Goal: Transaction & Acquisition: Purchase product/service

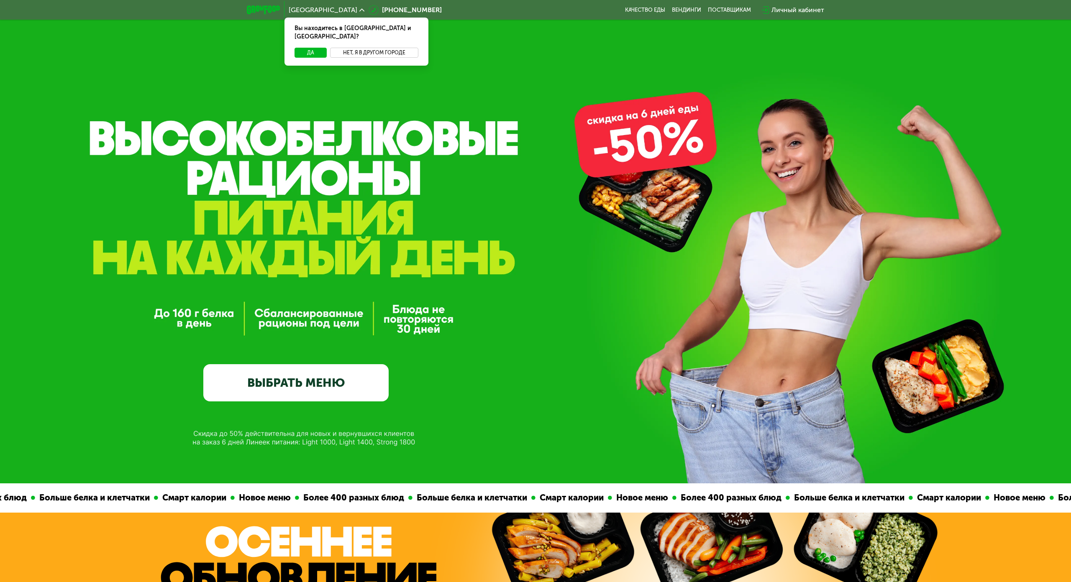
click at [374, 49] on button "Нет, я в другом городе" at bounding box center [374, 53] width 88 height 10
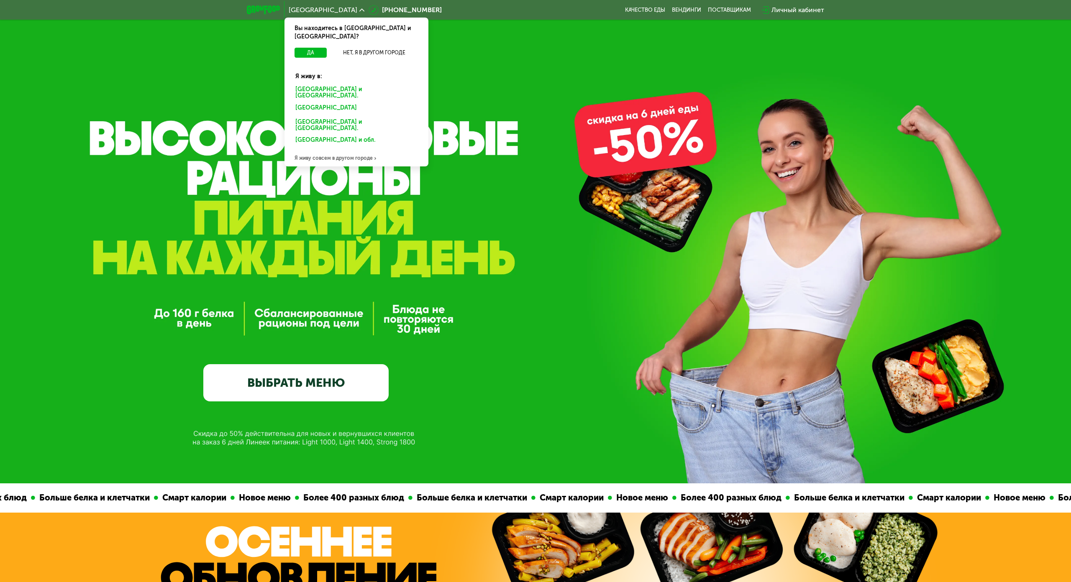
click at [335, 84] on div "[GEOGRAPHIC_DATA] и [GEOGRAPHIC_DATA]." at bounding box center [357, 93] width 134 height 18
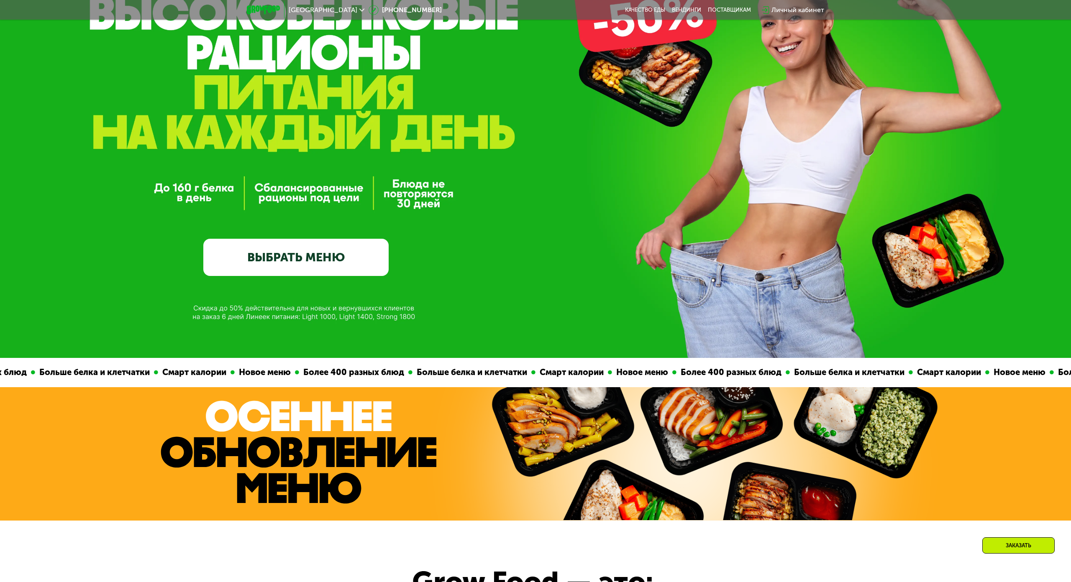
click at [339, 251] on link "ВЫБРАТЬ МЕНЮ" at bounding box center [295, 257] width 185 height 37
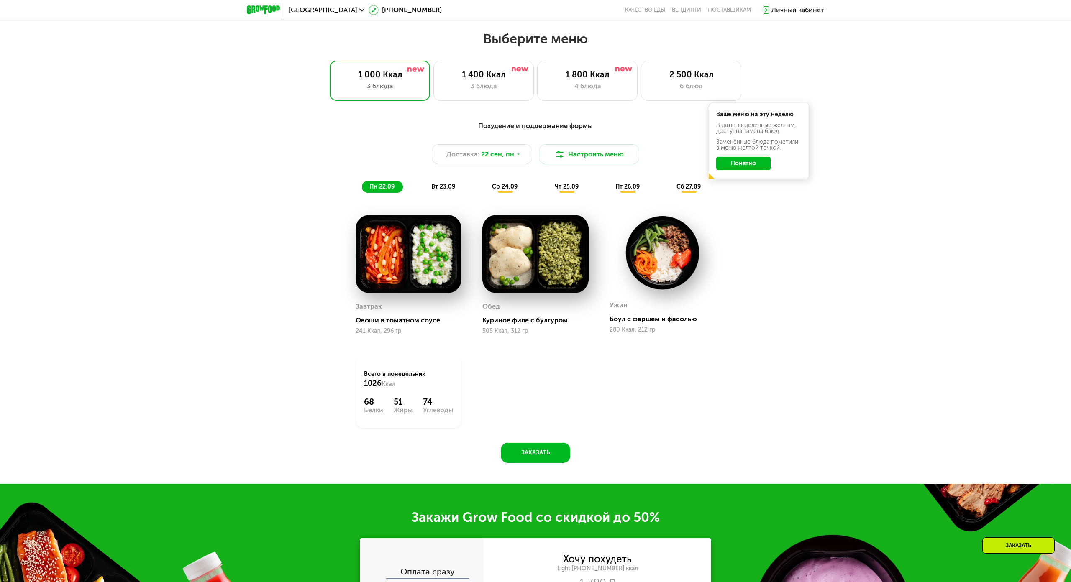
scroll to position [915, 0]
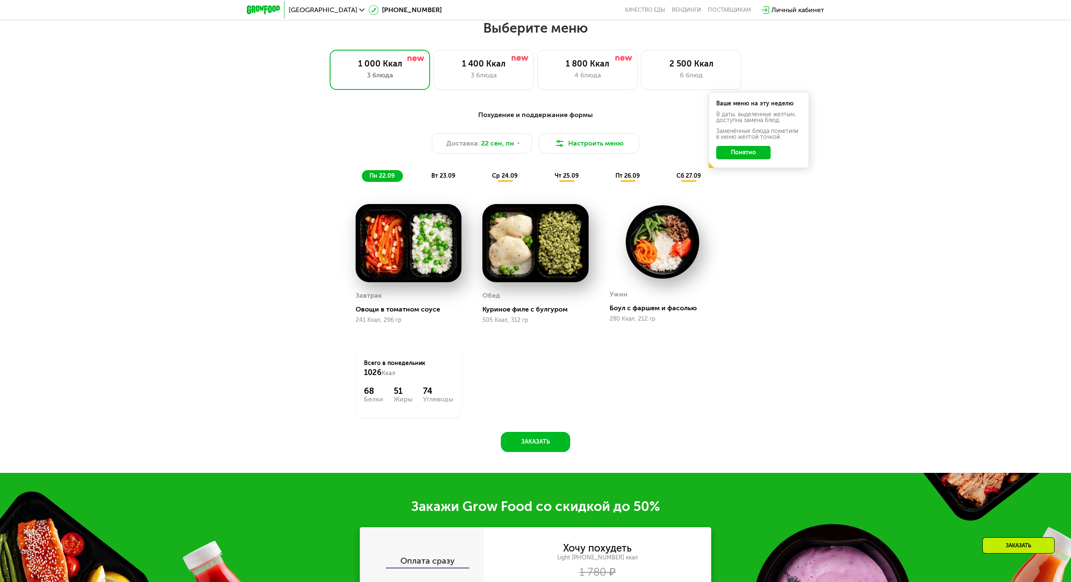
click at [431, 172] on span "вт 23.09" at bounding box center [443, 175] width 24 height 7
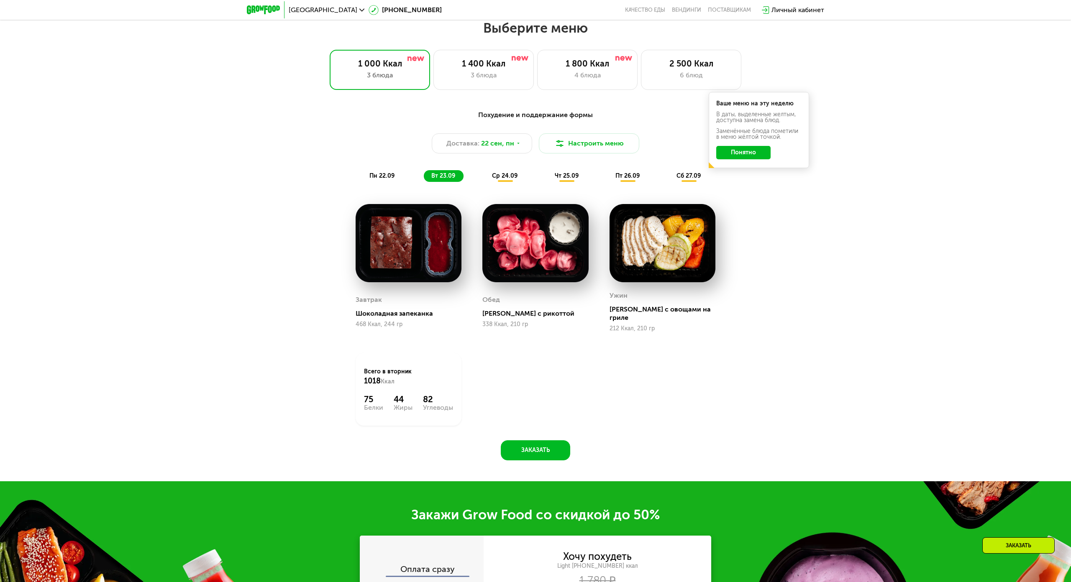
click at [386, 174] on span "пн 22.09" at bounding box center [381, 175] width 25 height 7
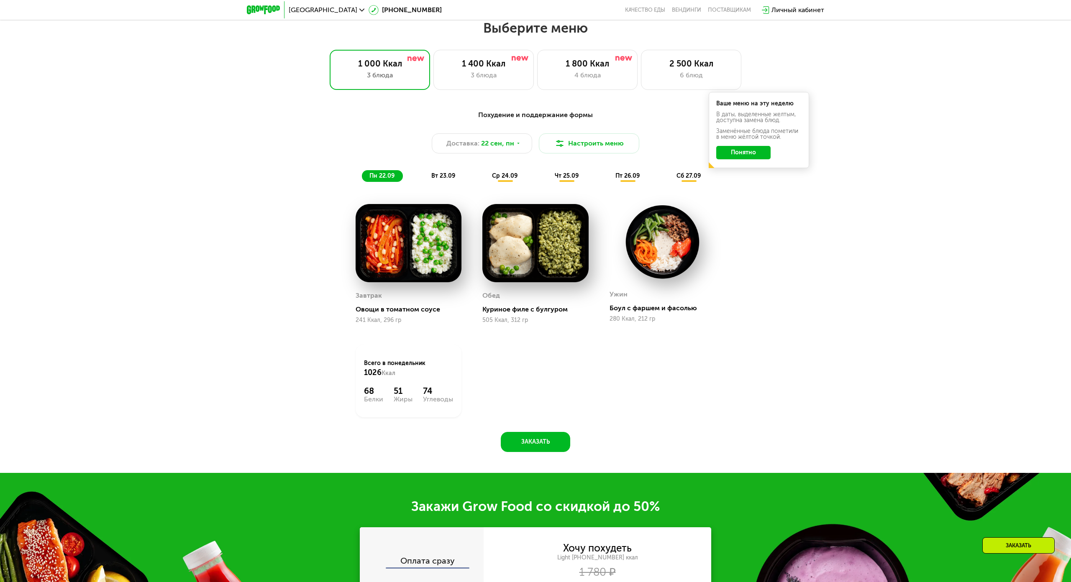
click at [456, 177] on div "вт 23.09" at bounding box center [444, 176] width 40 height 12
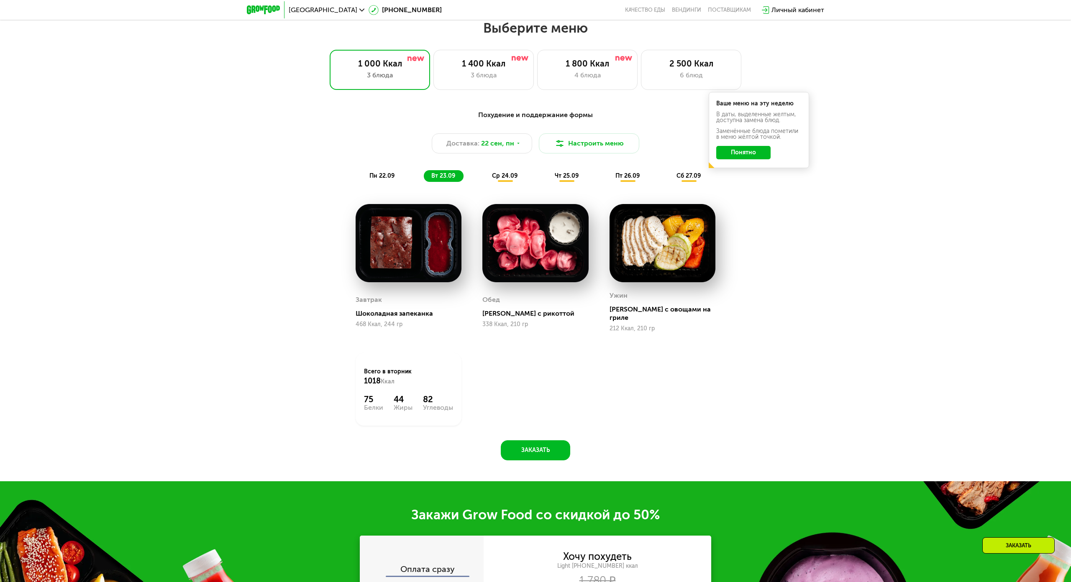
click at [500, 178] on span "ср 24.09" at bounding box center [505, 175] width 26 height 7
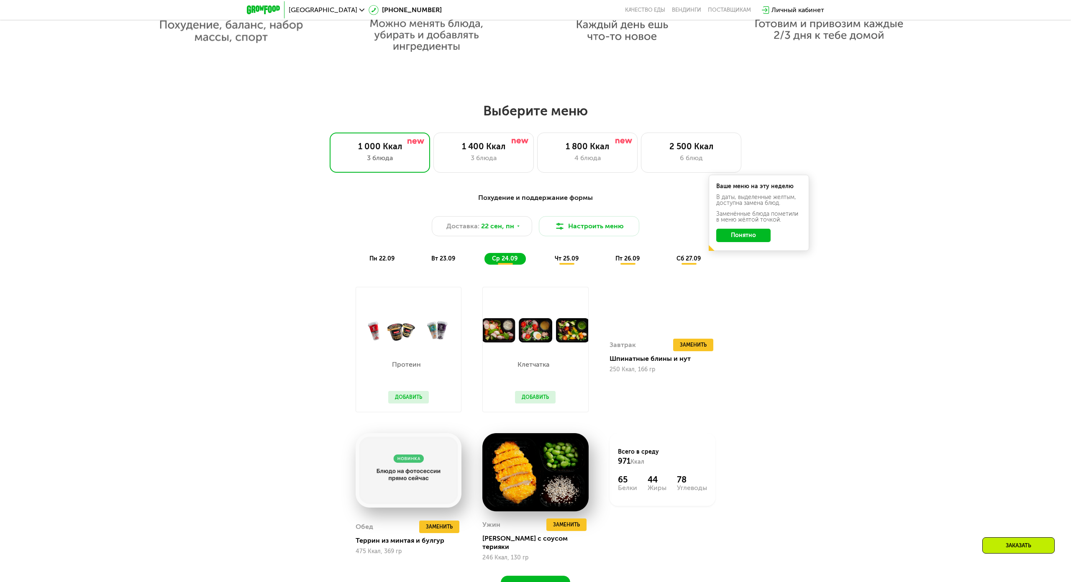
scroll to position [831, 0]
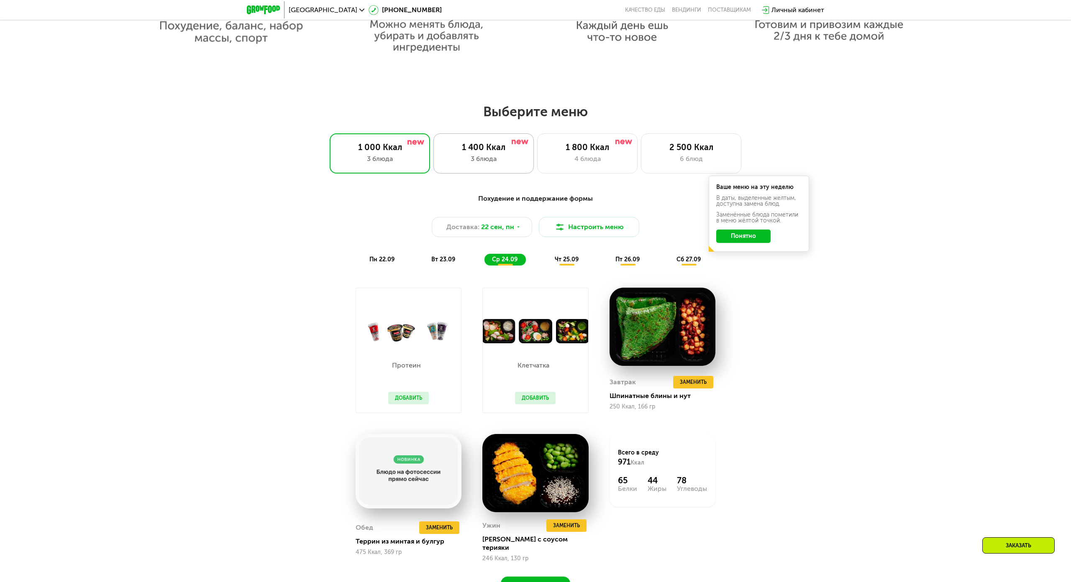
click at [492, 156] on div "3 блюда" at bounding box center [483, 159] width 83 height 10
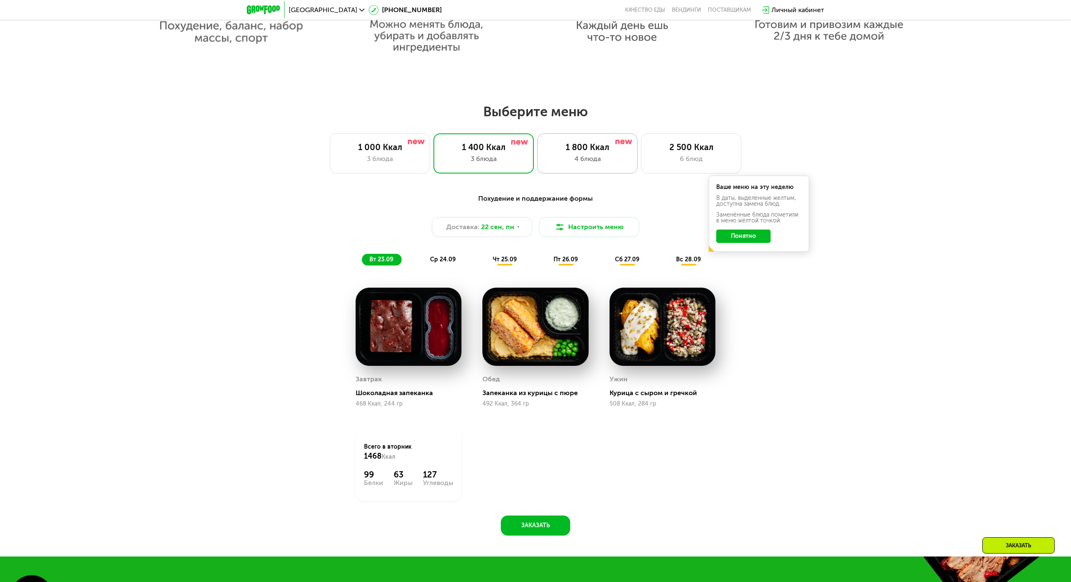
click at [603, 161] on div "4 блюда" at bounding box center [587, 159] width 83 height 10
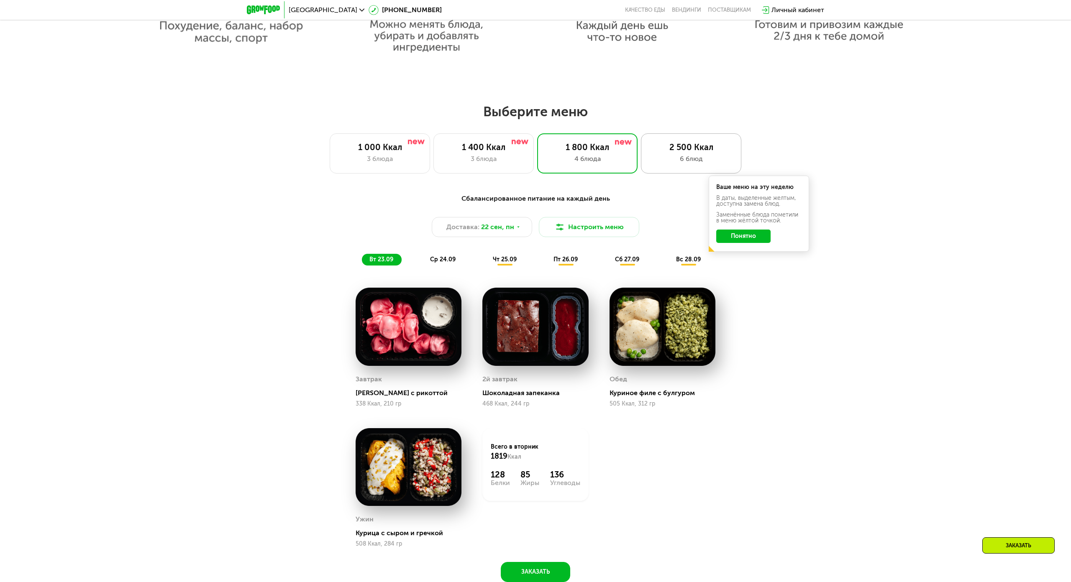
click at [681, 161] on div "6 блюд" at bounding box center [691, 159] width 83 height 10
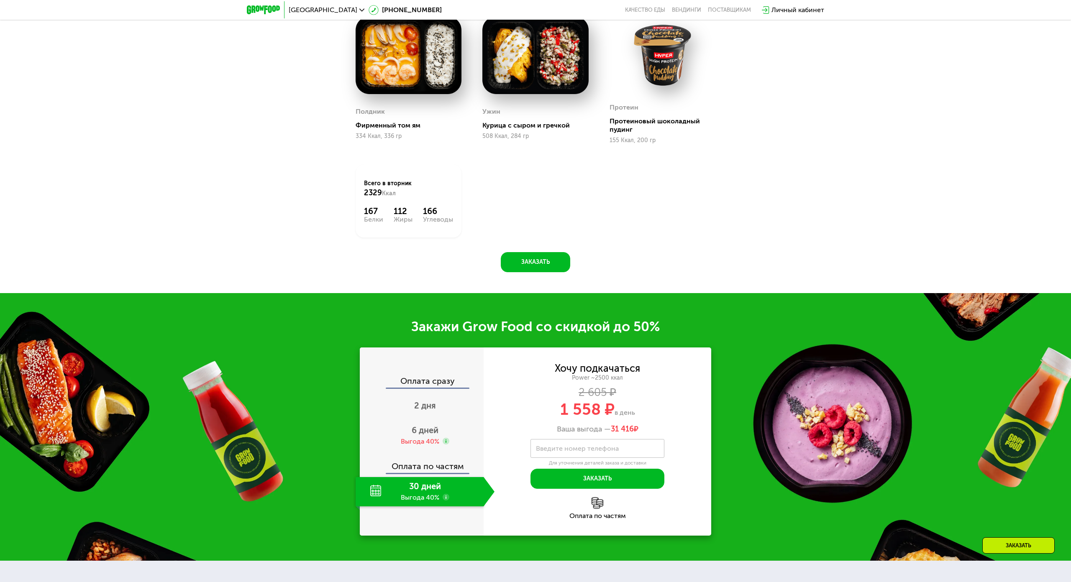
scroll to position [1291, 0]
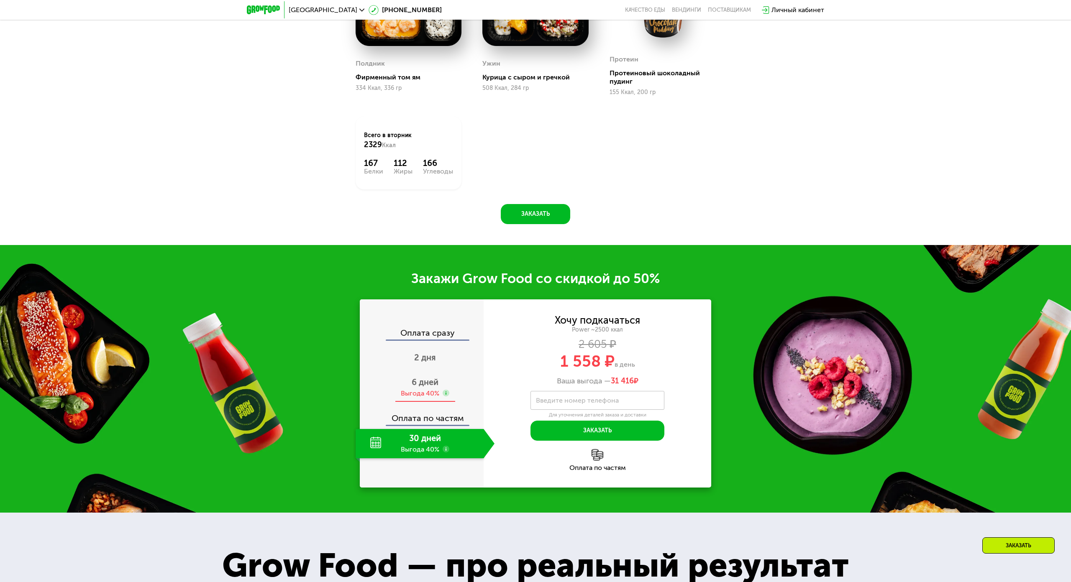
click at [426, 382] on span "6 дней" at bounding box center [425, 382] width 27 height 10
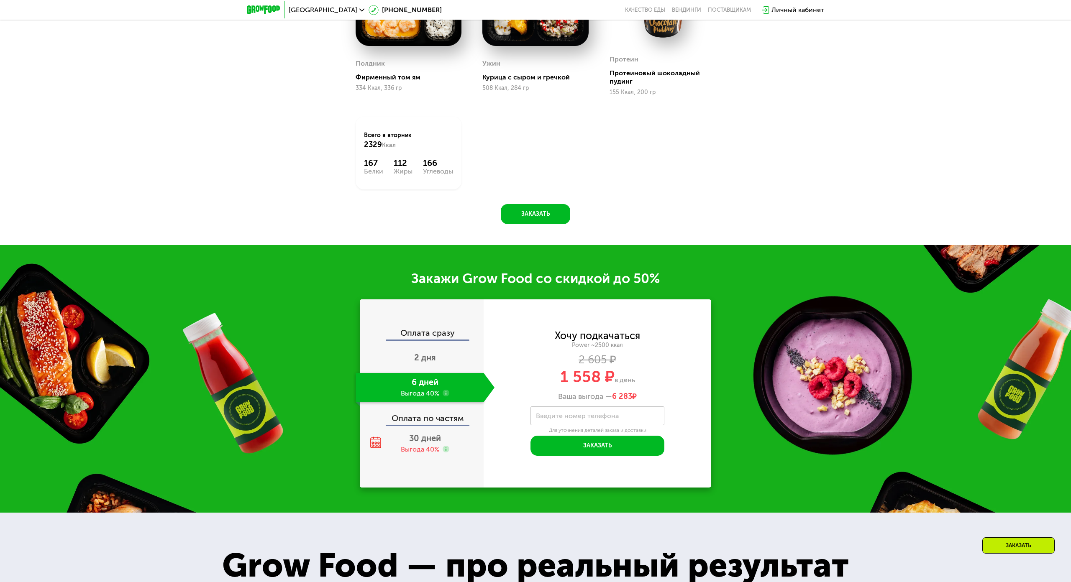
click at [552, 414] on label "Введите номер телефона" at bounding box center [577, 416] width 83 height 5
click at [552, 414] on input "Введите номер телефона" at bounding box center [598, 416] width 134 height 19
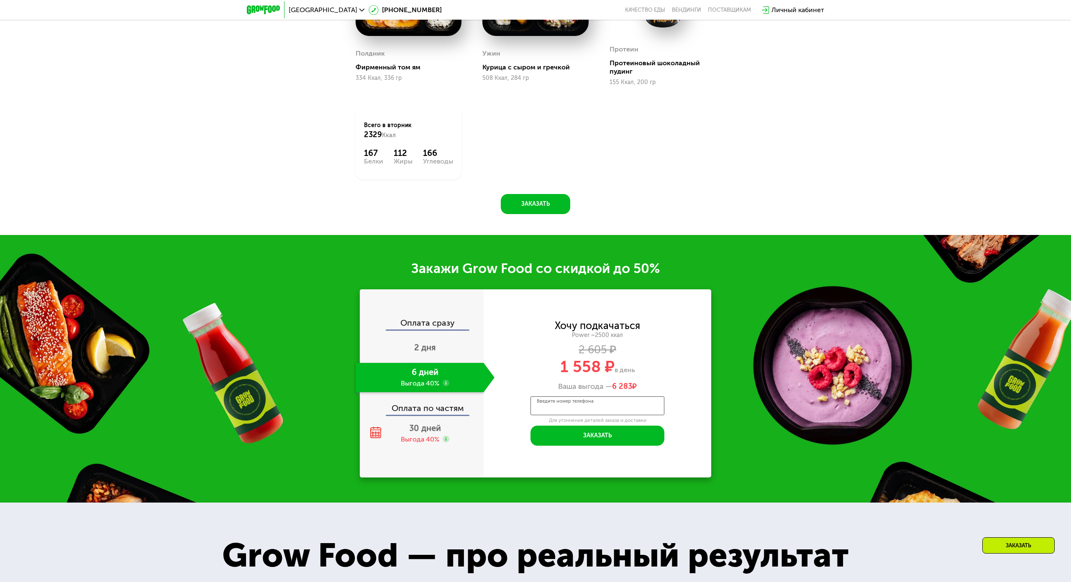
scroll to position [1333, 0]
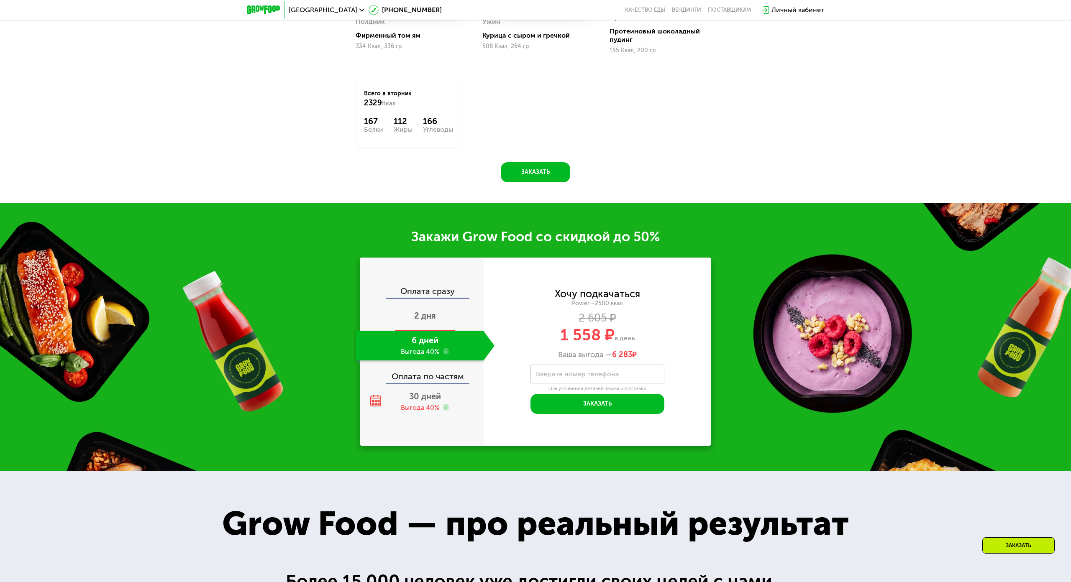
click at [448, 323] on div "2 дня" at bounding box center [425, 316] width 139 height 29
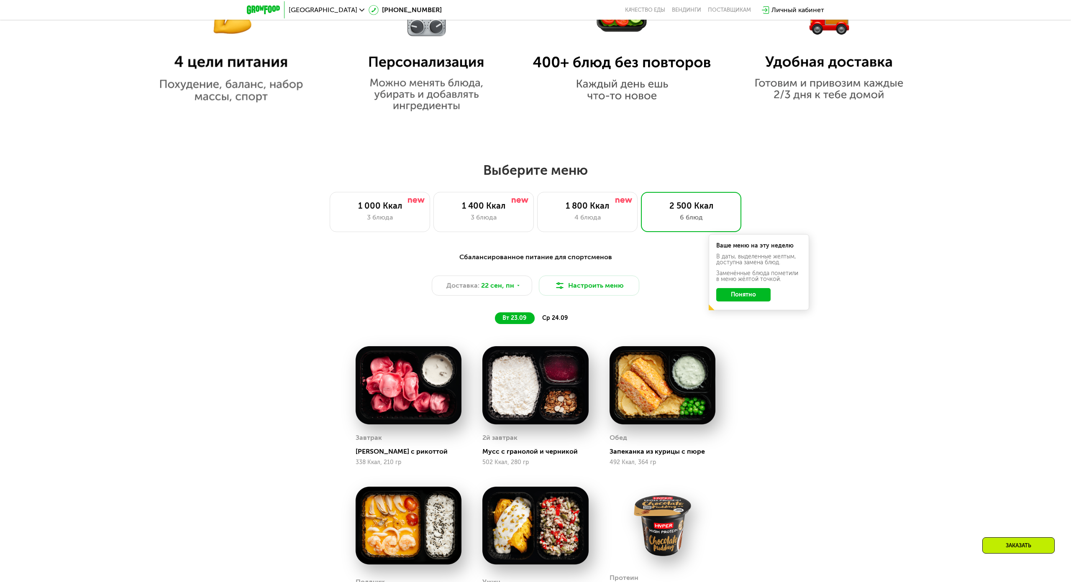
scroll to position [747, 0]
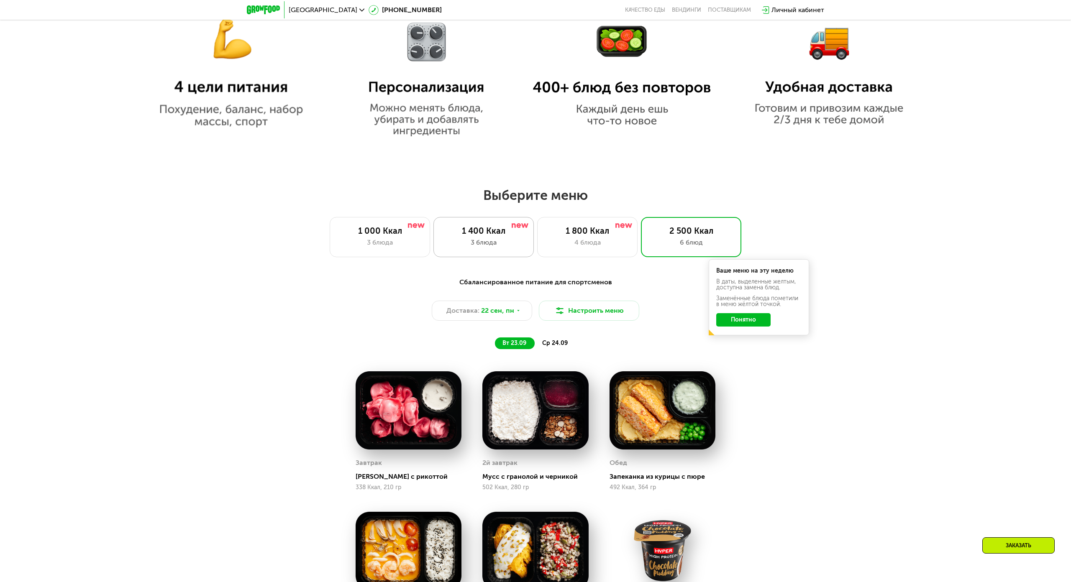
click at [456, 232] on div "1 400 Ккал" at bounding box center [483, 231] width 83 height 10
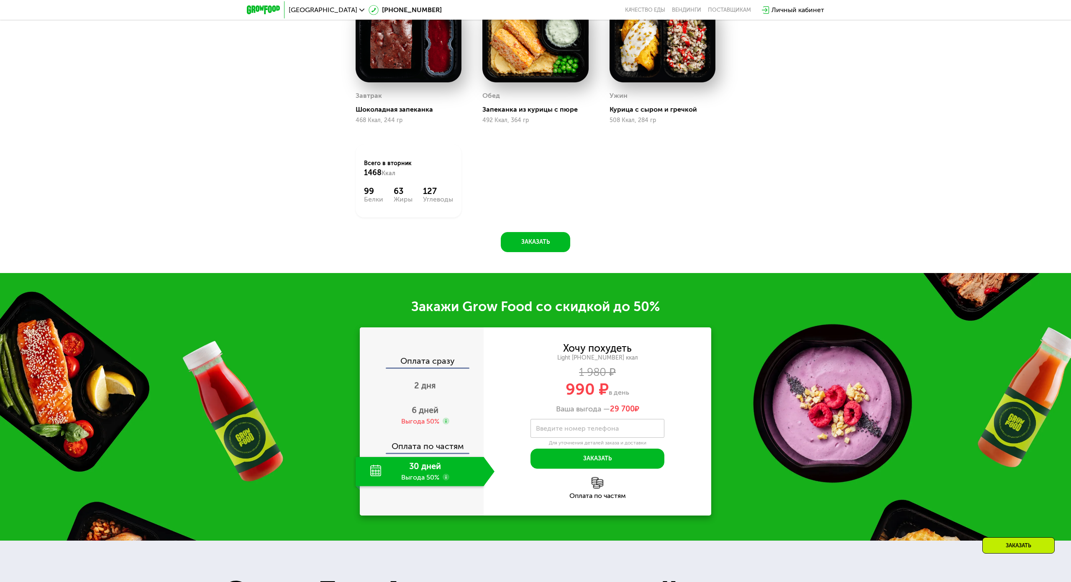
scroll to position [1166, 0]
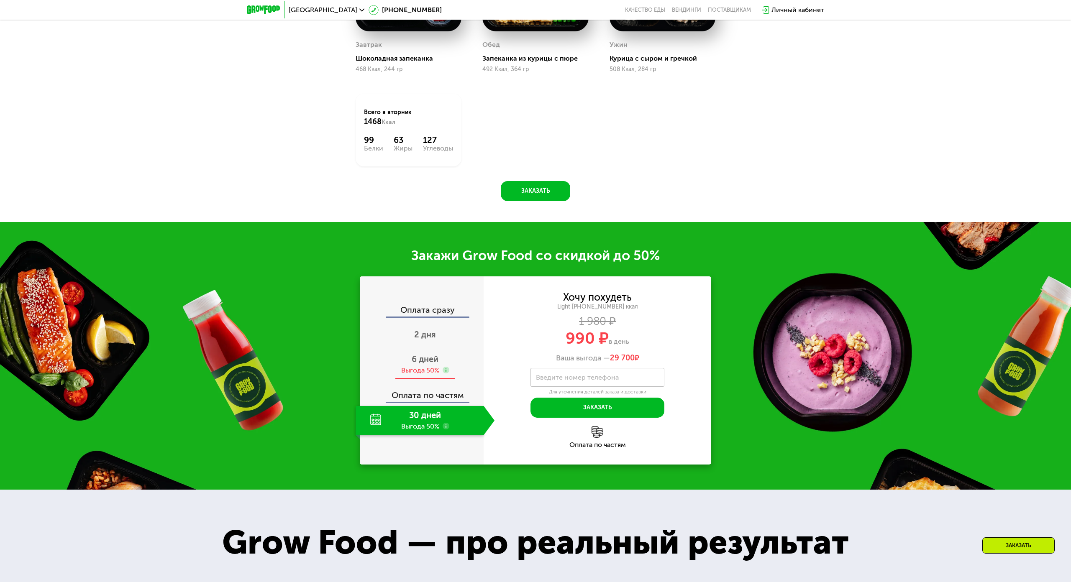
click at [418, 368] on div "Выгода 50%" at bounding box center [420, 370] width 38 height 9
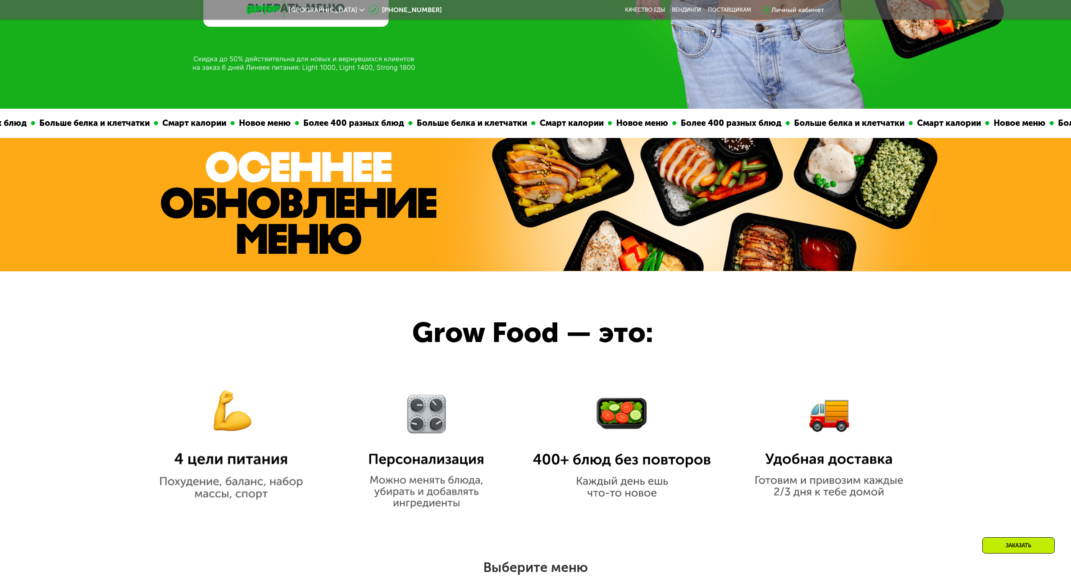
scroll to position [371, 0]
